Goal: Information Seeking & Learning: Understand process/instructions

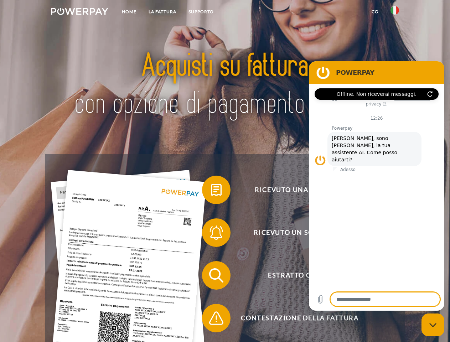
click at [79, 12] on img at bounding box center [79, 11] width 57 height 7
click at [395, 12] on img at bounding box center [394, 10] width 9 height 9
click at [375, 12] on link "CG" at bounding box center [375, 11] width 19 height 13
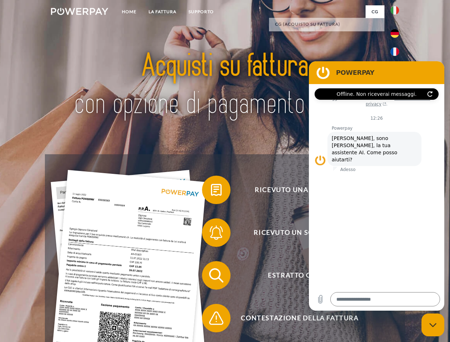
click at [211, 191] on span at bounding box center [206, 190] width 36 height 36
click at [211, 234] on span at bounding box center [206, 233] width 36 height 36
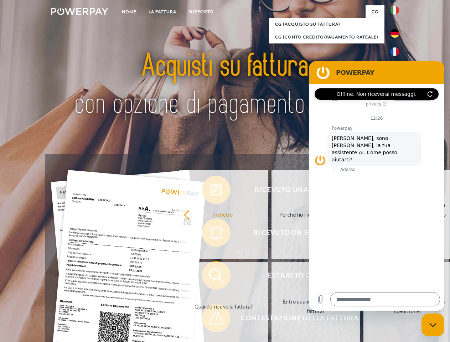
click at [271, 277] on link "Entro quando devo pagare la fattura?" at bounding box center [315, 306] width 89 height 89
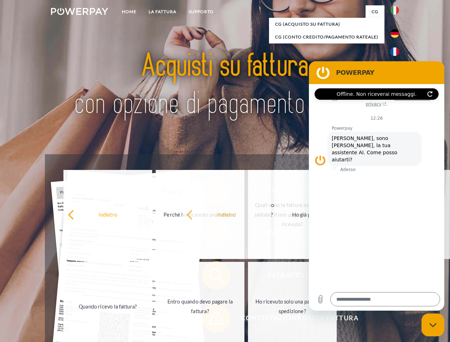
click at [211, 320] on span at bounding box center [206, 318] width 36 height 36
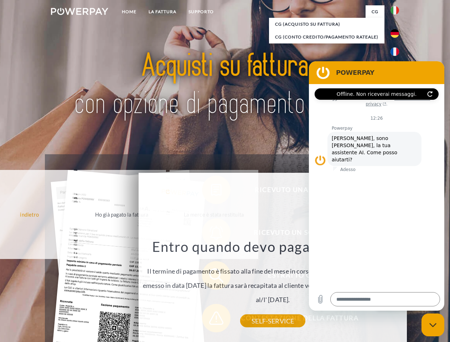
click at [433, 325] on icon "Chiudi la finestra di messaggistica" at bounding box center [432, 325] width 7 height 5
type textarea "*"
